Goal: Entertainment & Leisure: Consume media (video, audio)

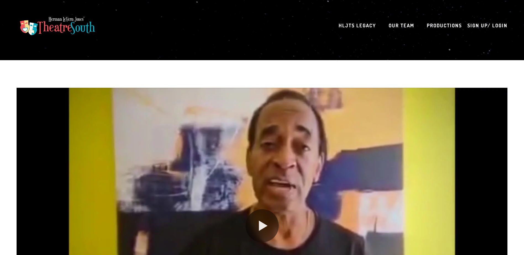
click at [524, 251] on section "Play 00:00 04:58 Unmute Mute Settings Speed Normal Speed Go back to previous me…" at bounding box center [262, 239] width 524 height 358
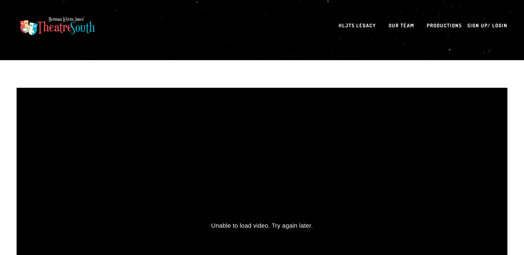
click at [363, 213] on div "Unable to load video. Try again later." at bounding box center [262, 226] width 491 height 276
click at [358, 25] on link "HLJTS Legacy" at bounding box center [357, 25] width 37 height 11
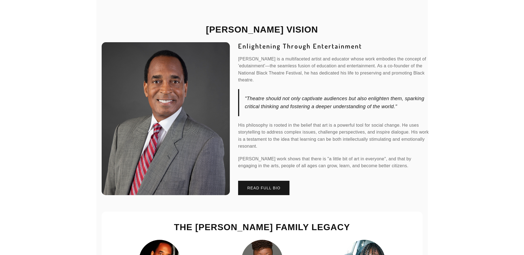
scroll to position [446, 0]
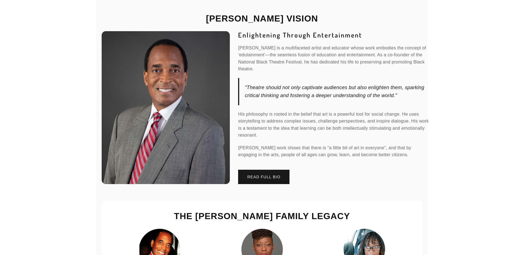
drag, startPoint x: 526, startPoint y: 232, endPoint x: 508, endPoint y: 240, distance: 19.9
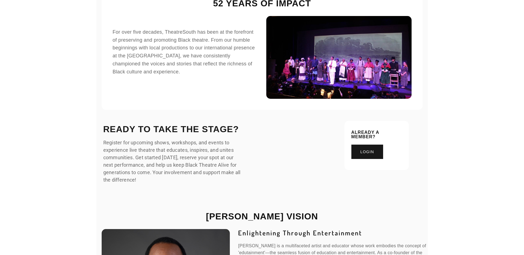
scroll to position [24, 0]
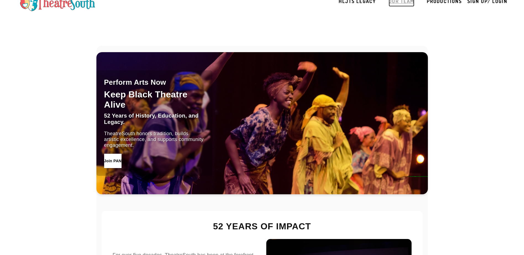
click at [402, 1] on link "Our Team" at bounding box center [402, 1] width 26 height 11
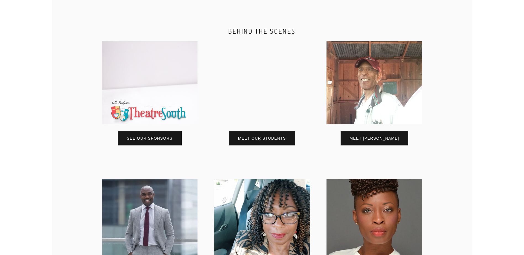
scroll to position [332, 0]
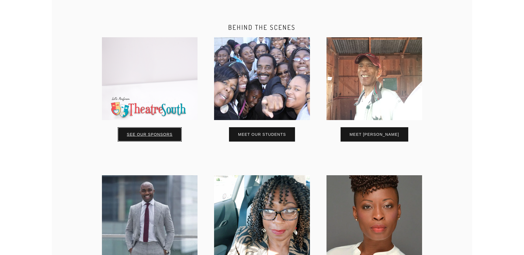
click at [161, 137] on p "See our Sponsors" at bounding box center [150, 135] width 46 height 4
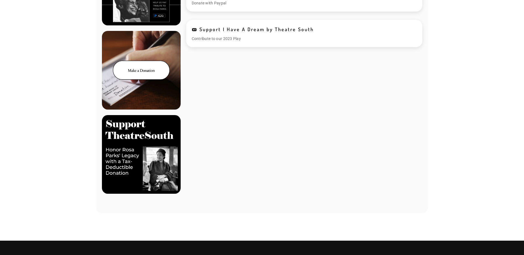
scroll to position [387, 0]
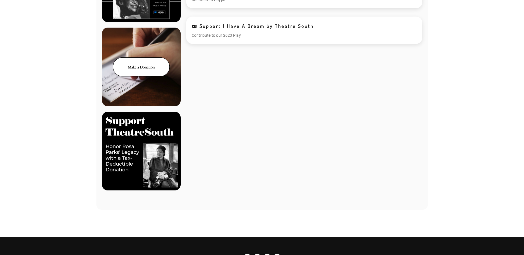
click at [144, 69] on img at bounding box center [141, 67] width 79 height 79
click at [144, 131] on img at bounding box center [141, 151] width 79 height 79
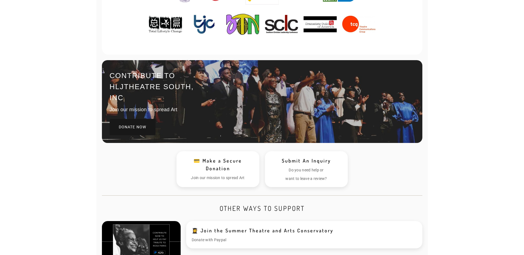
scroll to position [153, 0]
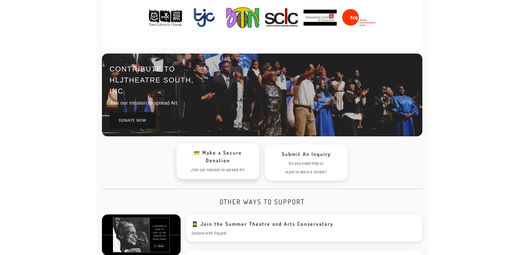
click at [227, 158] on h3 "💳 Make a Secure Donation" at bounding box center [218, 156] width 72 height 15
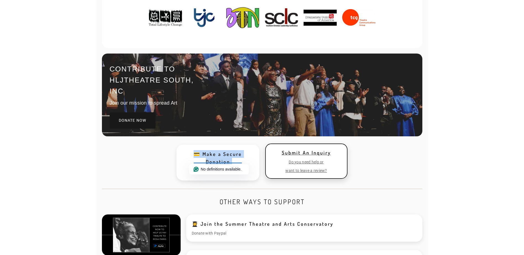
click at [314, 160] on p "Do you need help or" at bounding box center [307, 162] width 72 height 6
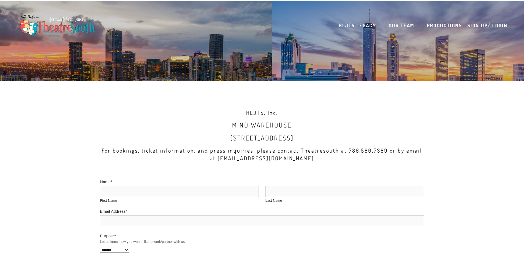
click at [314, 160] on h3 "For bookings, ticket information, and press inquiries, please contact Theatreso…" at bounding box center [262, 154] width 324 height 15
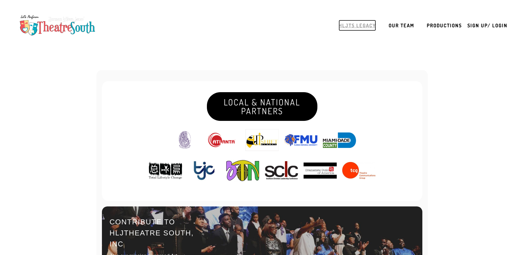
click at [355, 25] on link "HLJTS Legacy" at bounding box center [357, 25] width 37 height 11
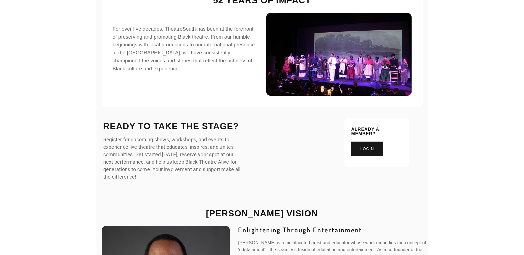
scroll to position [258, 0]
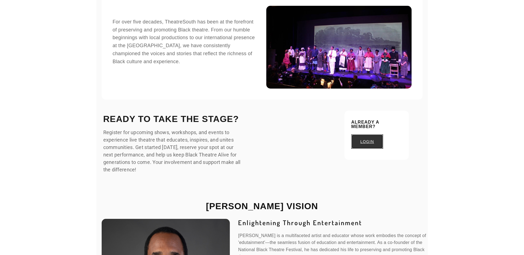
click at [366, 140] on p "login" at bounding box center [368, 142] width 14 height 4
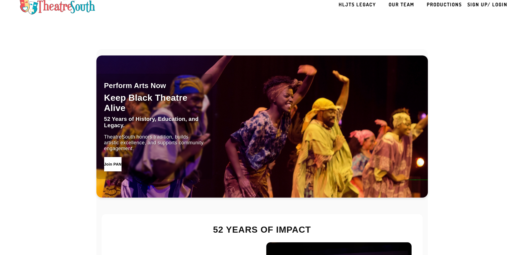
scroll to position [0, 0]
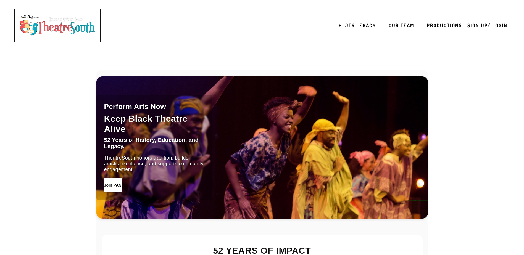
click at [44, 28] on img at bounding box center [58, 25] width 82 height 26
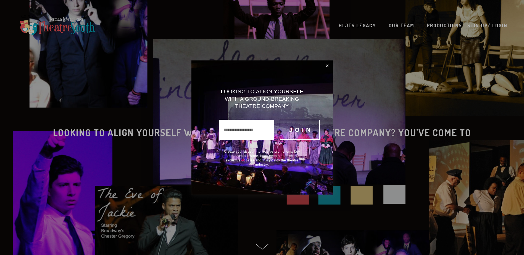
click at [248, 130] on input "text" at bounding box center [246, 130] width 55 height 20
click at [300, 127] on span "Join" at bounding box center [301, 130] width 24 height 7
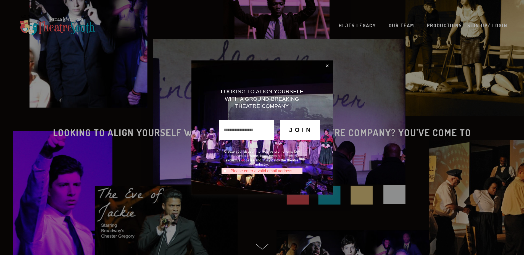
click at [299, 130] on span "Join" at bounding box center [301, 130] width 24 height 7
click at [327, 67] on link "Close" at bounding box center [327, 65] width 9 height 9
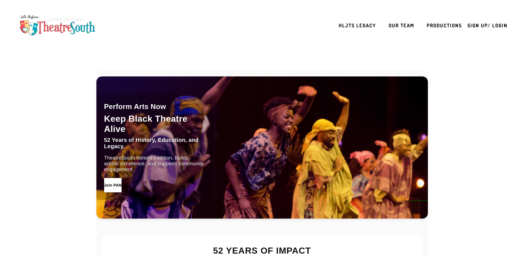
drag, startPoint x: 216, startPoint y: 116, endPoint x: 210, endPoint y: 51, distance: 65.2
click at [146, 183] on div "Perform Arts Now Keep Black Theatre Alive 52 Years of History, Education, and L…" at bounding box center [154, 148] width 116 height 106
click at [122, 185] on button "Join PAN" at bounding box center [112, 185] width 17 height 14
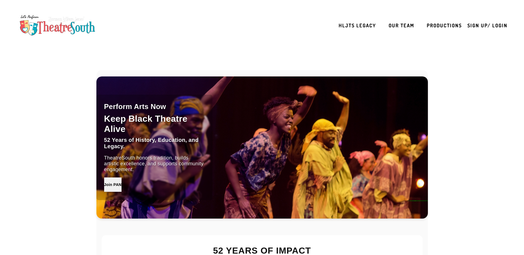
click at [122, 184] on button "Join PAN" at bounding box center [112, 185] width 17 height 14
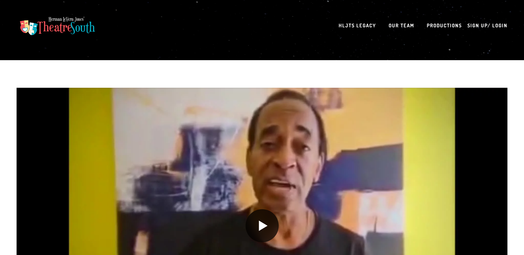
click at [263, 224] on button "Play" at bounding box center [262, 225] width 33 height 33
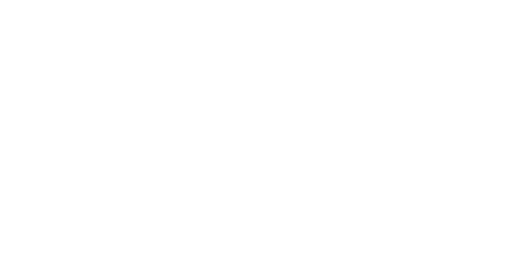
scroll to position [147, 0]
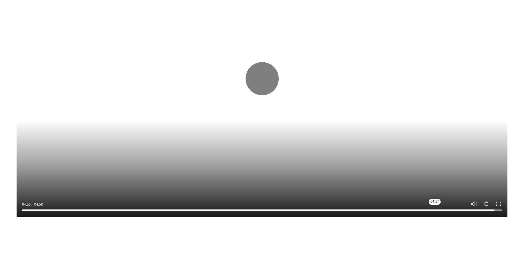
click at [435, 209] on input "Seek" at bounding box center [262, 210] width 480 height 4
click at [432, 211] on input "Seek" at bounding box center [262, 210] width 480 height 4
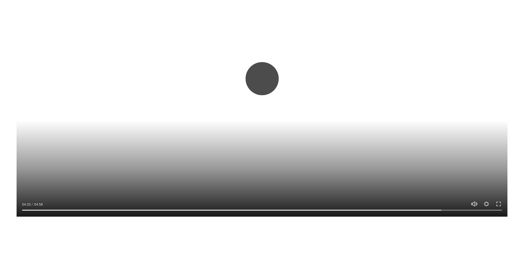
click at [268, 76] on button "Play" at bounding box center [262, 78] width 33 height 33
type input "*****"
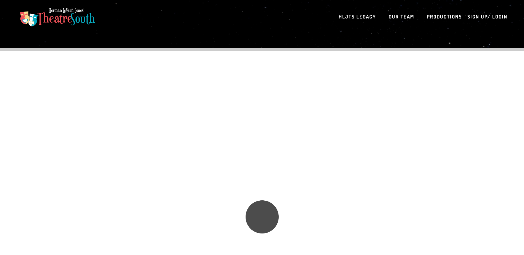
scroll to position [0, 0]
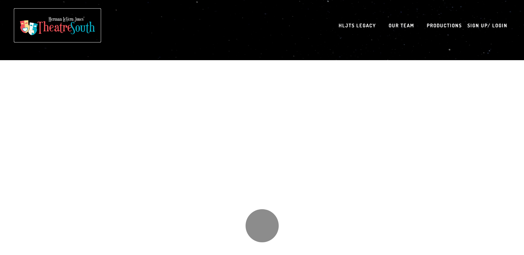
click at [59, 24] on img at bounding box center [58, 25] width 82 height 26
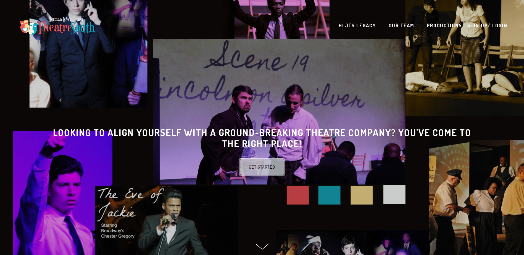
click at [263, 168] on link "Get Started" at bounding box center [262, 167] width 45 height 17
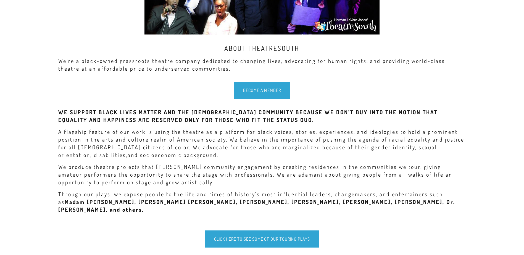
scroll to position [125, 0]
